Goal: Information Seeking & Learning: Learn about a topic

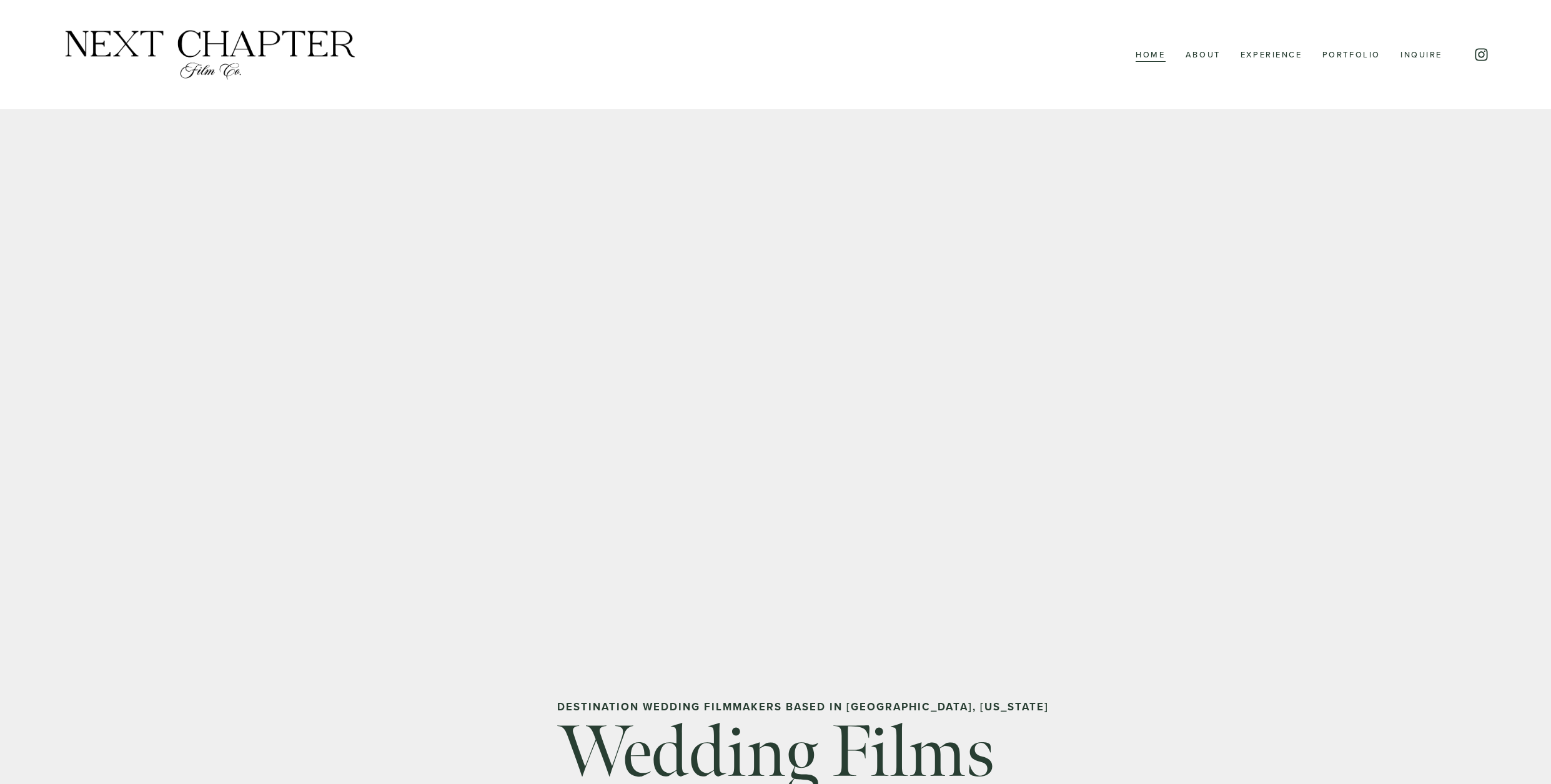
click at [1204, 58] on link "About" at bounding box center [1203, 54] width 35 height 16
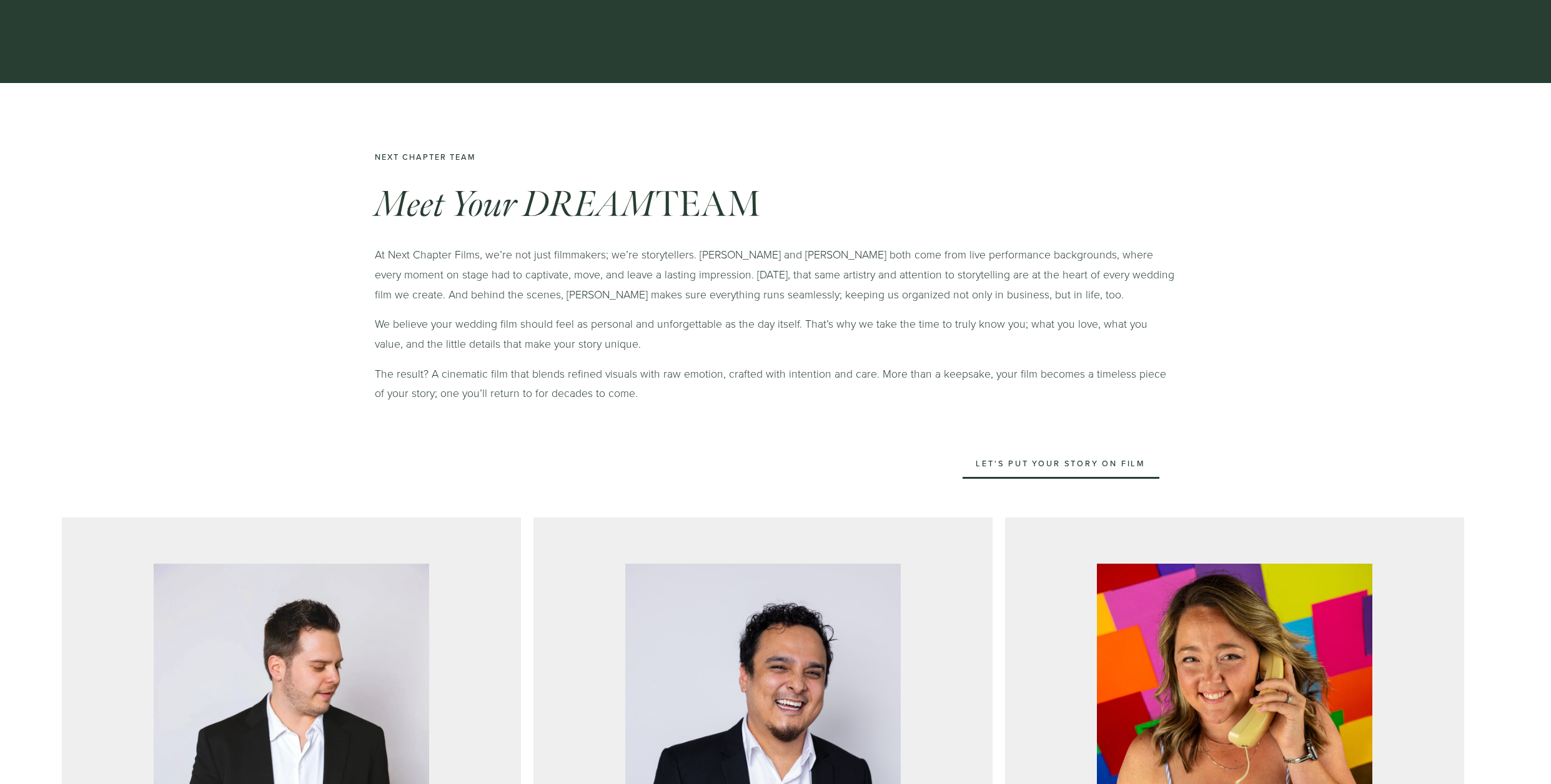
scroll to position [385, 0]
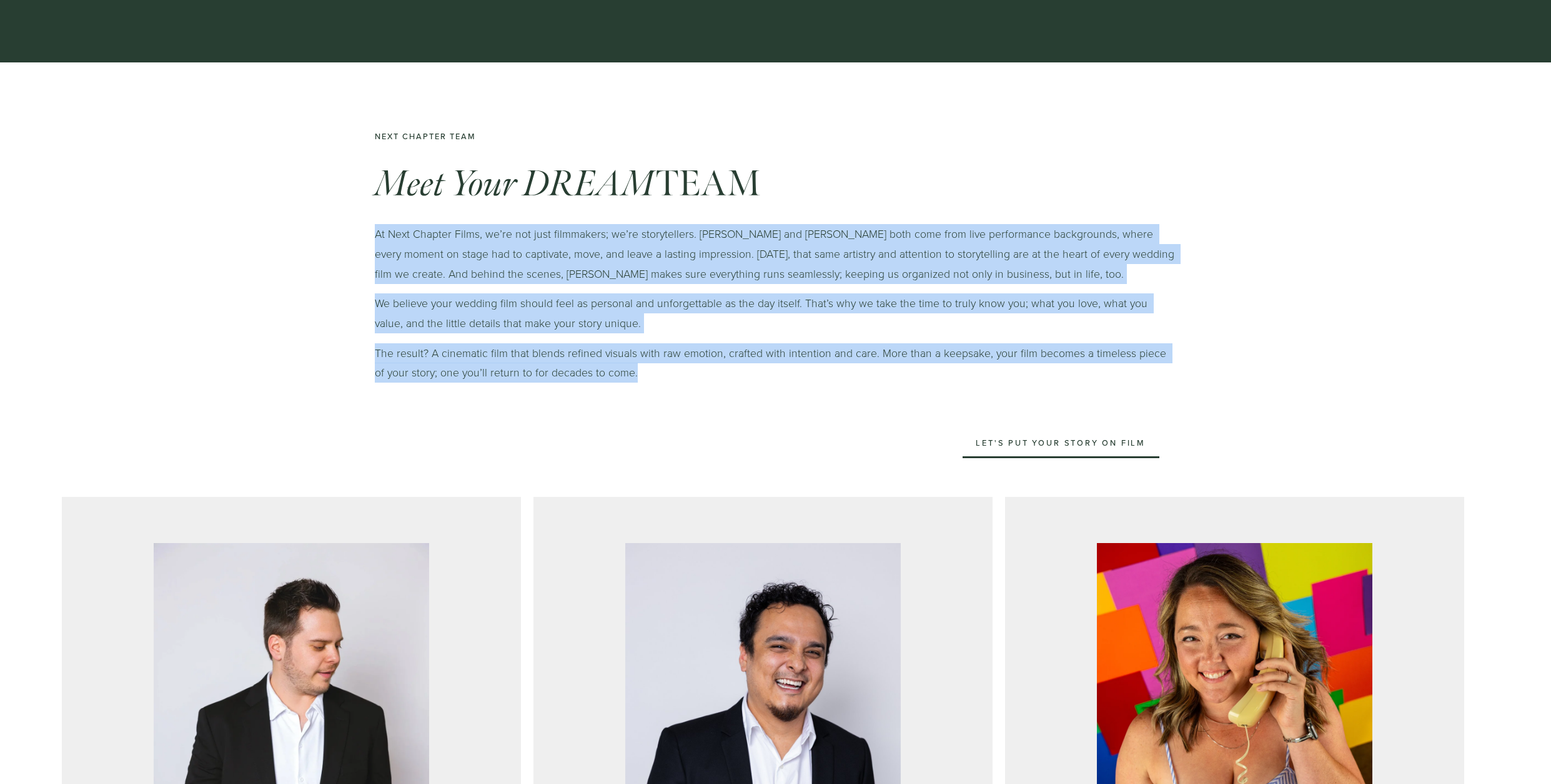
drag, startPoint x: 373, startPoint y: 234, endPoint x: 626, endPoint y: 372, distance: 288.2
click at [632, 377] on div "Next Chapter Team Meet Your DREAM TEAM At Next Chapter Films, we’re not just fi…" at bounding box center [775, 264] width 1551 height 404
copy div "At Next Chapter Films, we’re not just filmmakers; we’re storytellers. James and…"
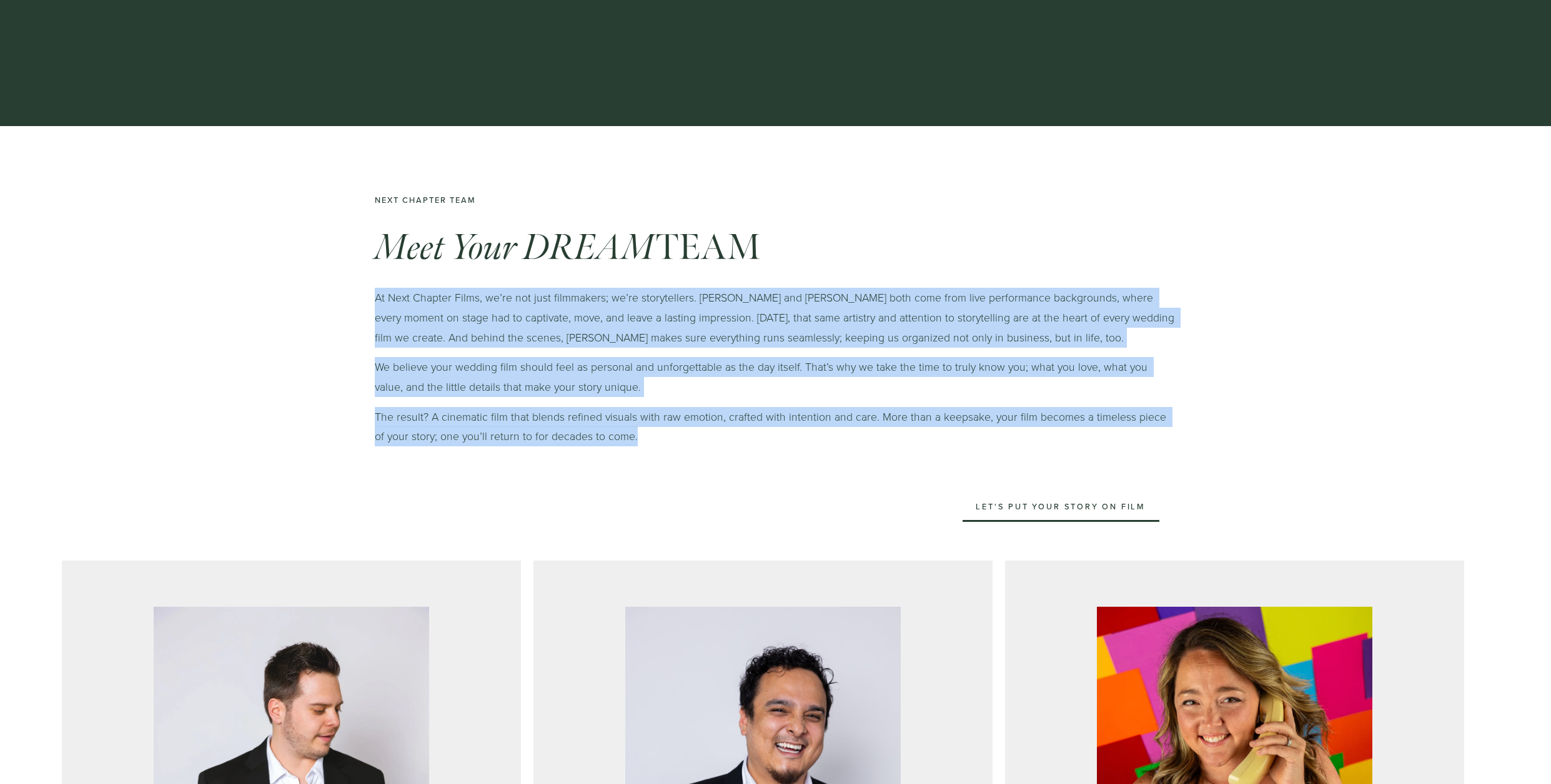
scroll to position [0, 0]
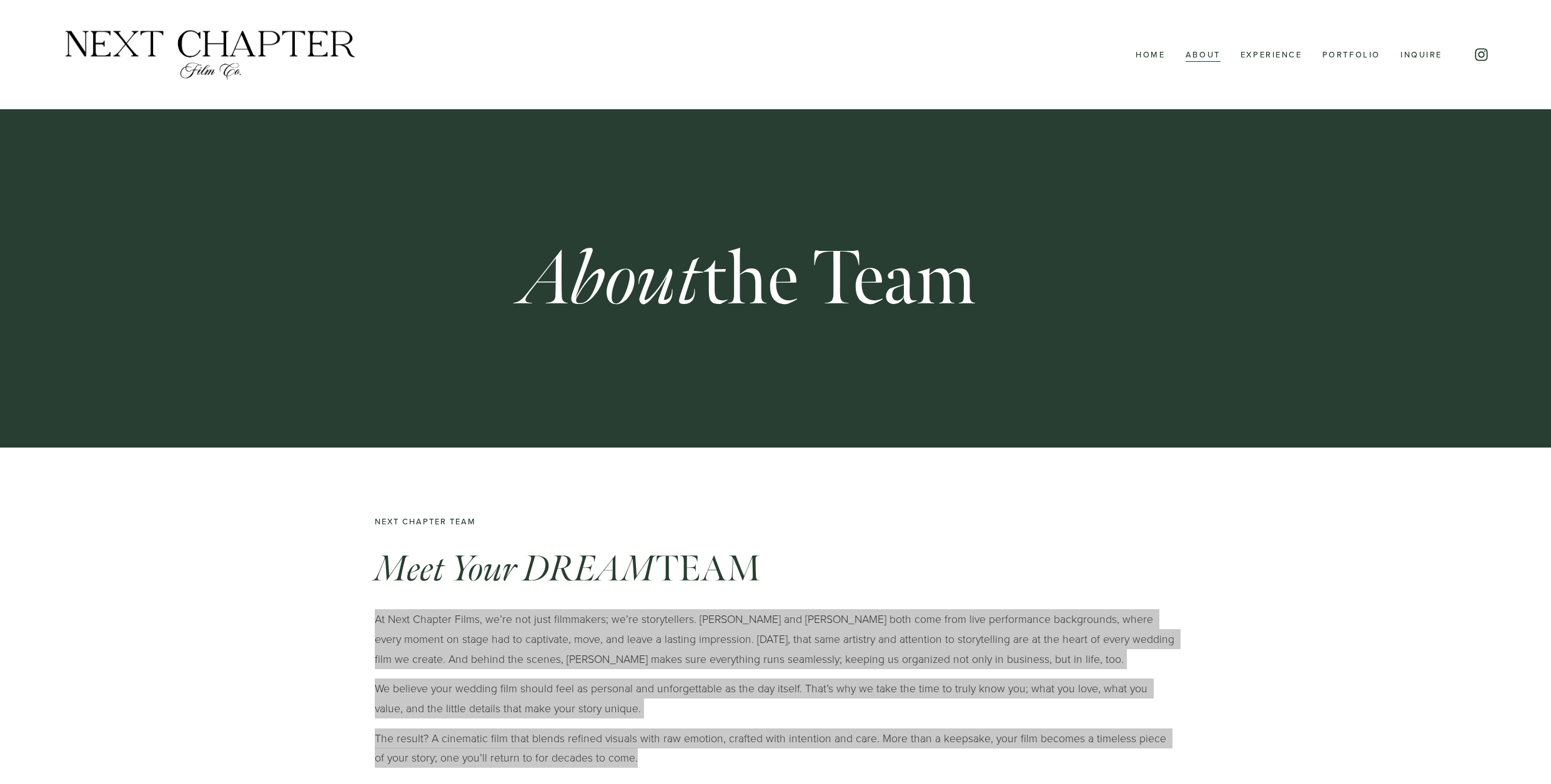
drag, startPoint x: 561, startPoint y: 310, endPoint x: 357, endPoint y: 1, distance: 370.3
